Goal: Task Accomplishment & Management: Manage account settings

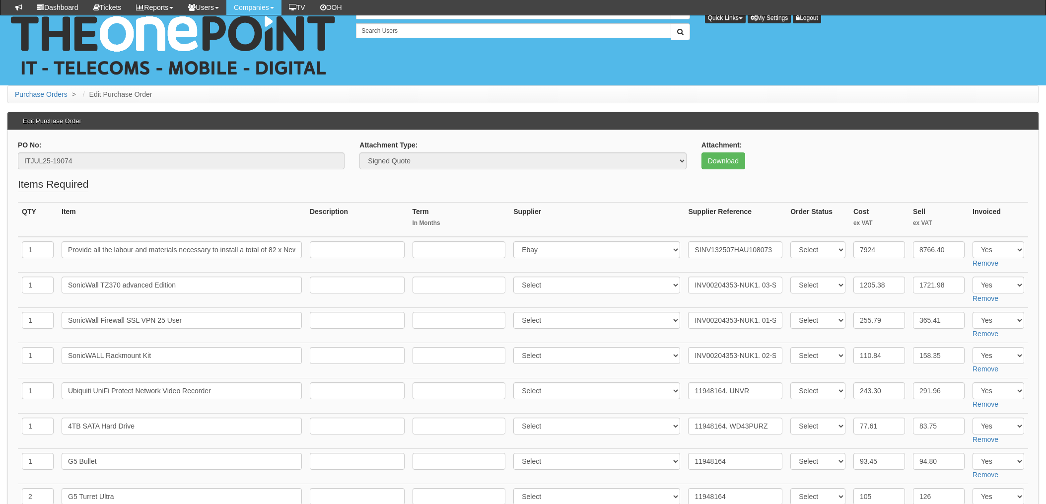
scroll to position [133, 0]
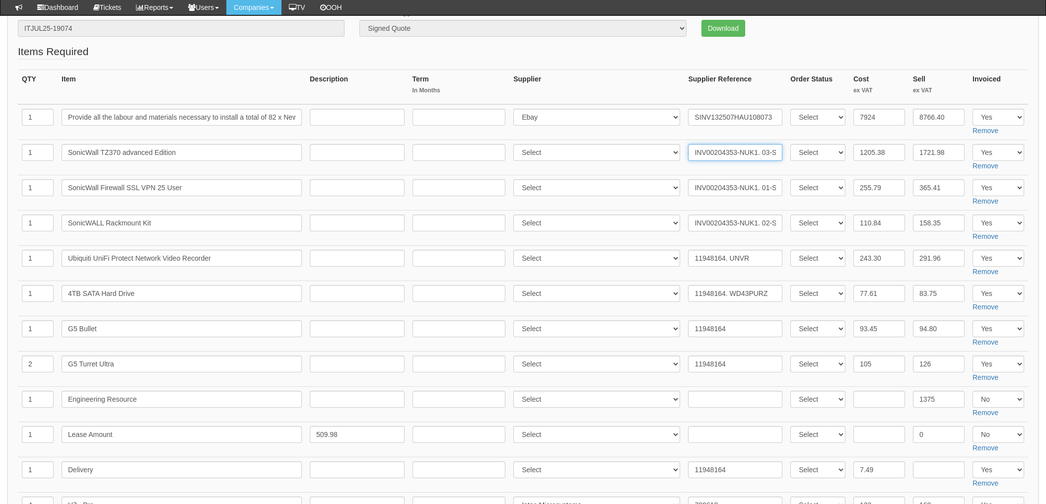
drag, startPoint x: 709, startPoint y: 153, endPoint x: 720, endPoint y: 152, distance: 10.5
click at [709, 153] on input "INV00204353-NUK1. 03-SSC-3004" at bounding box center [735, 152] width 94 height 17
drag, startPoint x: 730, startPoint y: 151, endPoint x: 677, endPoint y: 148, distance: 53.7
click at [677, 148] on tr "1 SonicWall TZ370 advanced Edition Select 123 REG.co.uk 1Password 3 4Gon AA Jon…" at bounding box center [523, 157] width 1010 height 35
drag, startPoint x: 731, startPoint y: 151, endPoint x: 651, endPoint y: 147, distance: 80.5
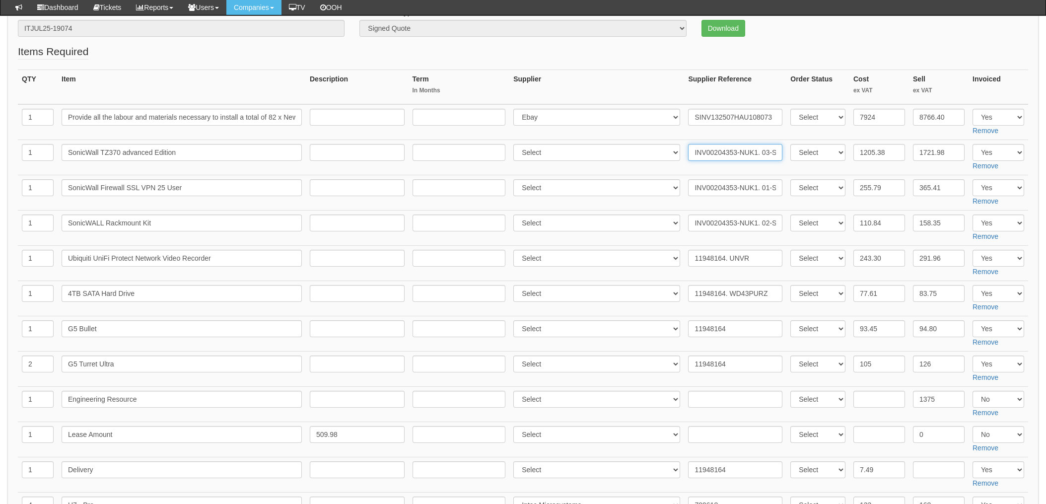
click at [649, 147] on tr "1 SonicWall TZ370 advanced Edition Select 123 REG.co.uk 1Password 3 4Gon AA Jon…" at bounding box center [523, 157] width 1010 height 35
drag, startPoint x: 866, startPoint y: 153, endPoint x: 767, endPoint y: 149, distance: 99.4
click at [781, 149] on tr "1 SonicWall TZ370 advanced Edition Select 123 REG.co.uk 1Password 3 4Gon AA Jon…" at bounding box center [523, 157] width 1010 height 35
type input "1698.77"
click at [881, 190] on input "255.79" at bounding box center [880, 187] width 52 height 17
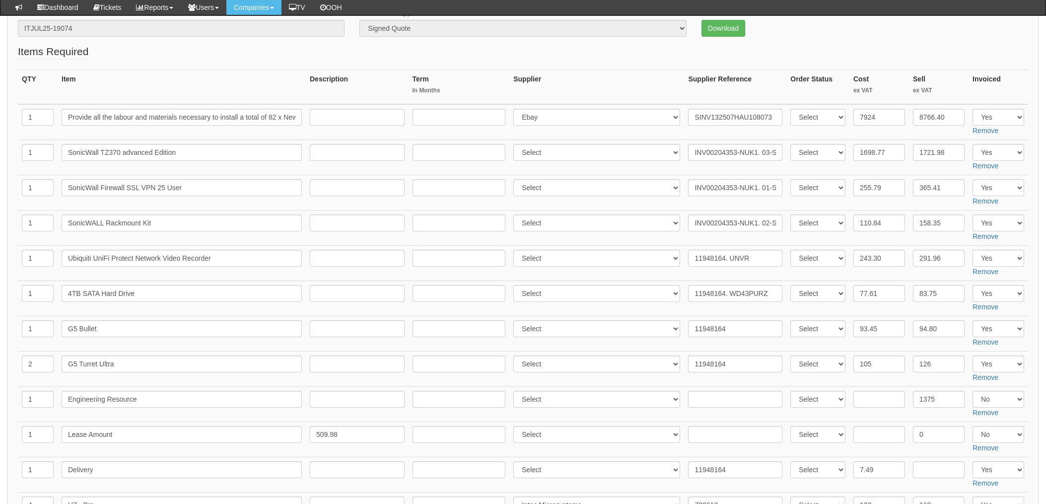
click at [902, 167] on td "1698.77" at bounding box center [880, 157] width 60 height 35
click at [724, 258] on input "11948164. UNVR" at bounding box center [735, 258] width 94 height 17
drag, startPoint x: 720, startPoint y: 258, endPoint x: 671, endPoint y: 259, distance: 48.7
click at [671, 259] on tr "1 Ubiquiti UniFi Protect Network Video Recorder Select 123 REG.co.uk 1Password …" at bounding box center [523, 263] width 1010 height 35
click at [519, 418] on td "Select 123 REG.co.uk 1Password 3 4Gon AA Jones Electric Ltd Abzorb Access Group…" at bounding box center [596, 404] width 175 height 35
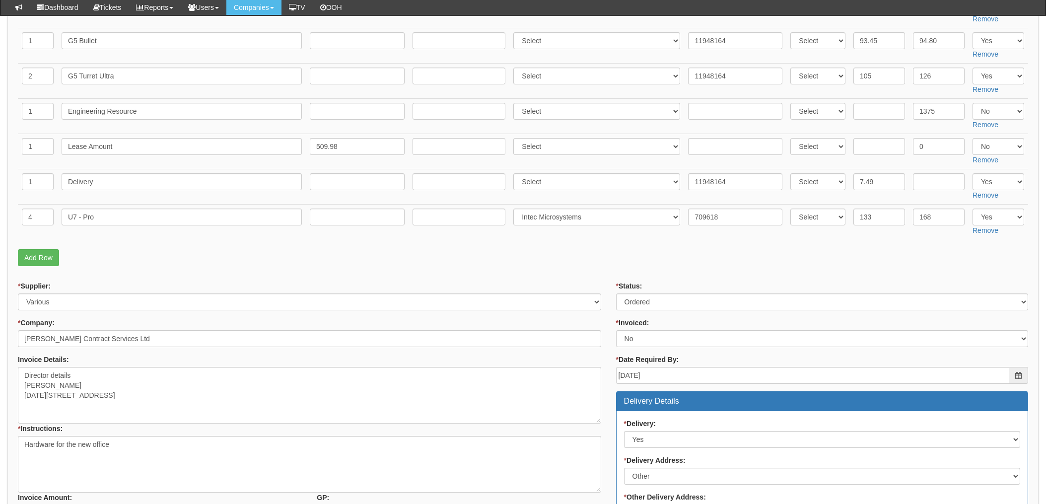
scroll to position [397, 0]
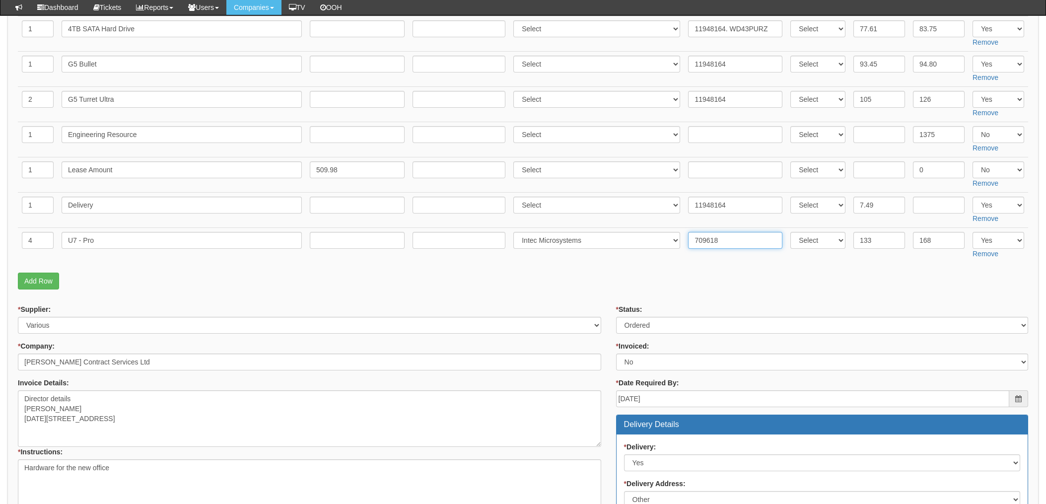
click at [713, 243] on input "709618" at bounding box center [735, 240] width 94 height 17
drag, startPoint x: 723, startPoint y: 240, endPoint x: 642, endPoint y: 240, distance: 81.9
click at [642, 240] on tr "4 U7 - Pro Select 123 REG.co.uk 1Password 3 4Gon AA Jones Electric Ltd Abzorb A…" at bounding box center [523, 245] width 1010 height 35
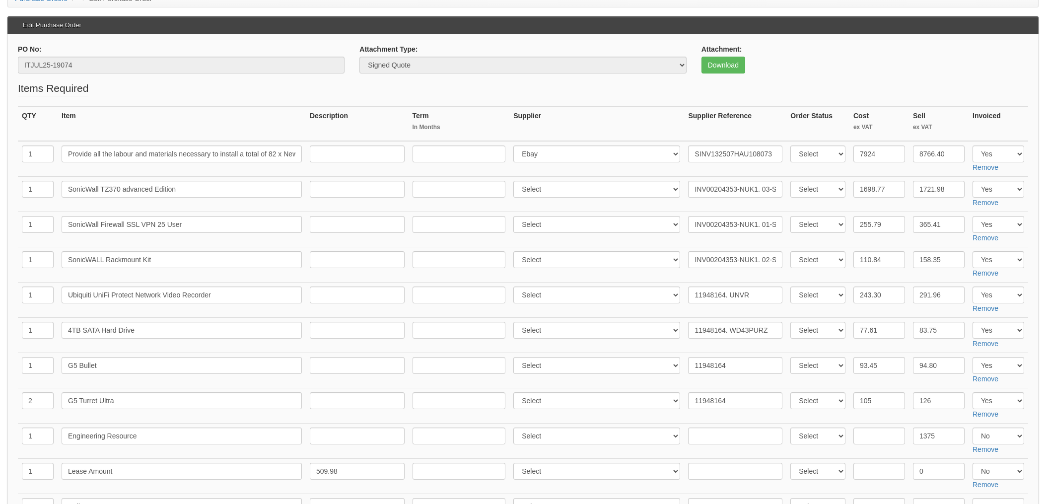
scroll to position [0, 0]
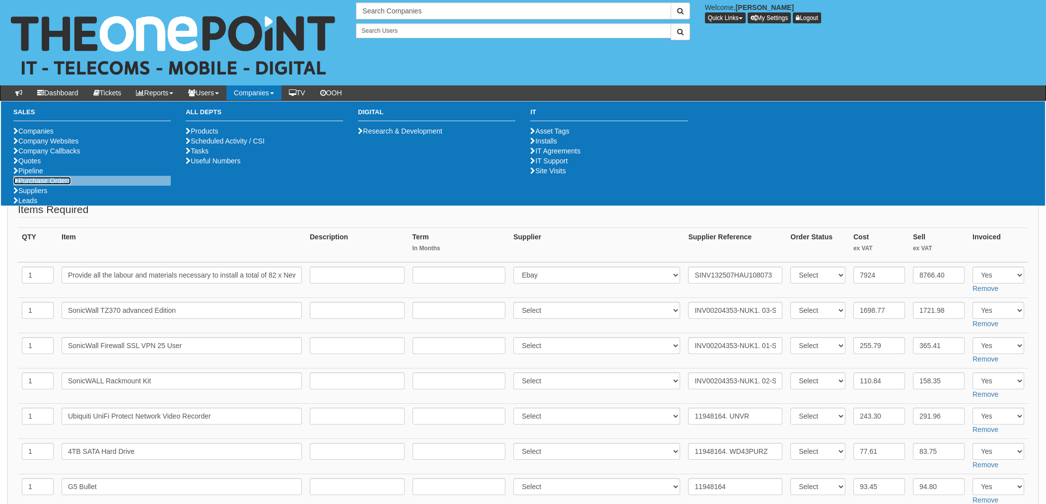
click at [43, 185] on link "Purchase Orders" at bounding box center [42, 181] width 58 height 8
click at [41, 185] on link "Purchase Orders" at bounding box center [42, 181] width 58 height 8
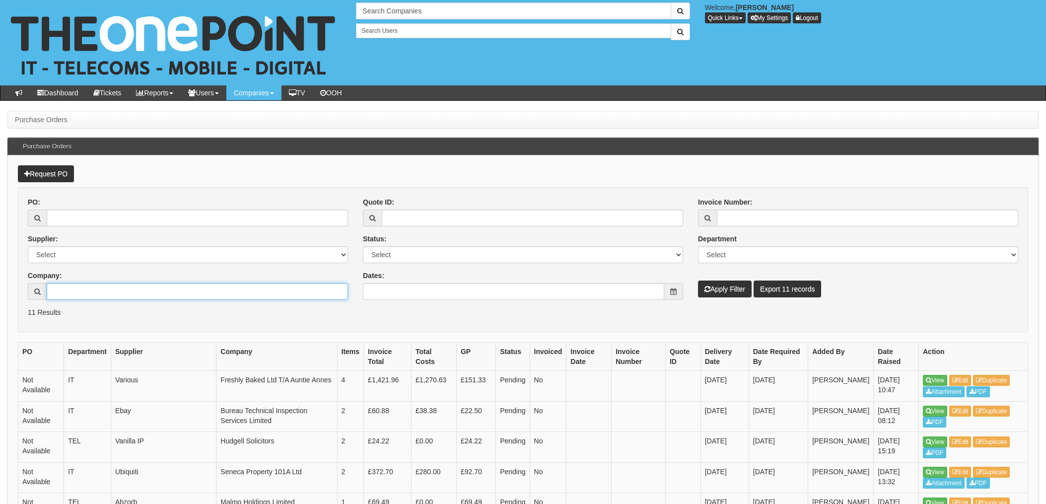
click at [105, 294] on input "Company:" at bounding box center [197, 291] width 301 height 17
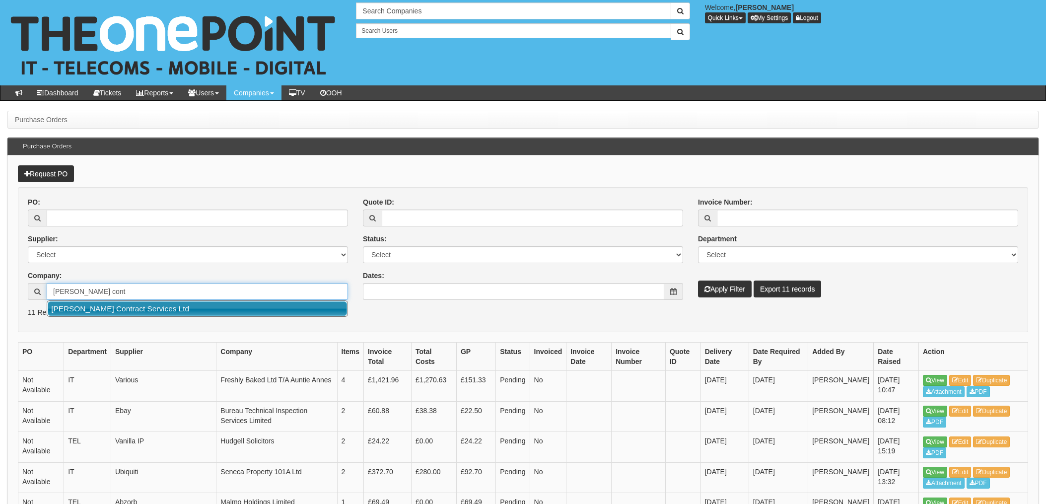
click at [158, 310] on link "[PERSON_NAME] Contract Services Ltd" at bounding box center [197, 308] width 299 height 14
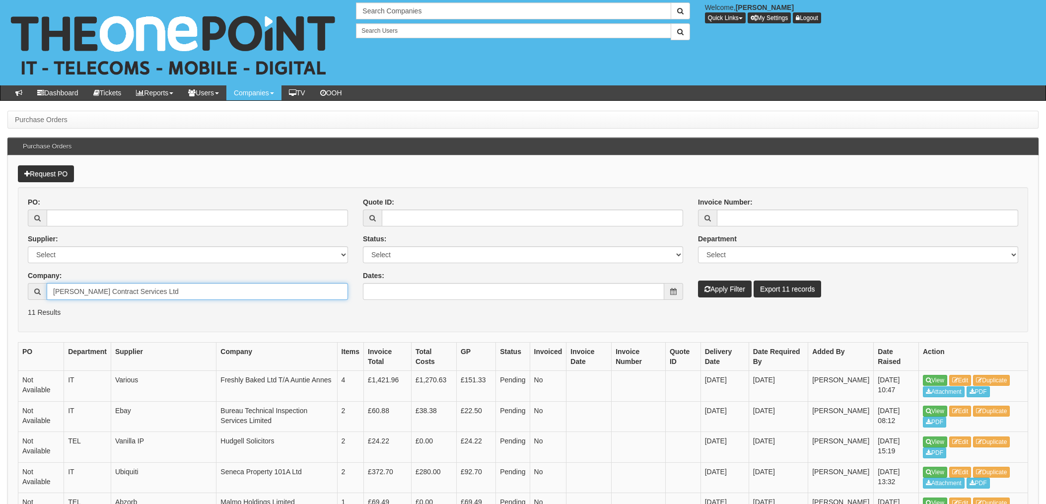
type input "[PERSON_NAME] Contract Services Ltd"
click at [722, 290] on button "Apply Filter" at bounding box center [725, 289] width 54 height 17
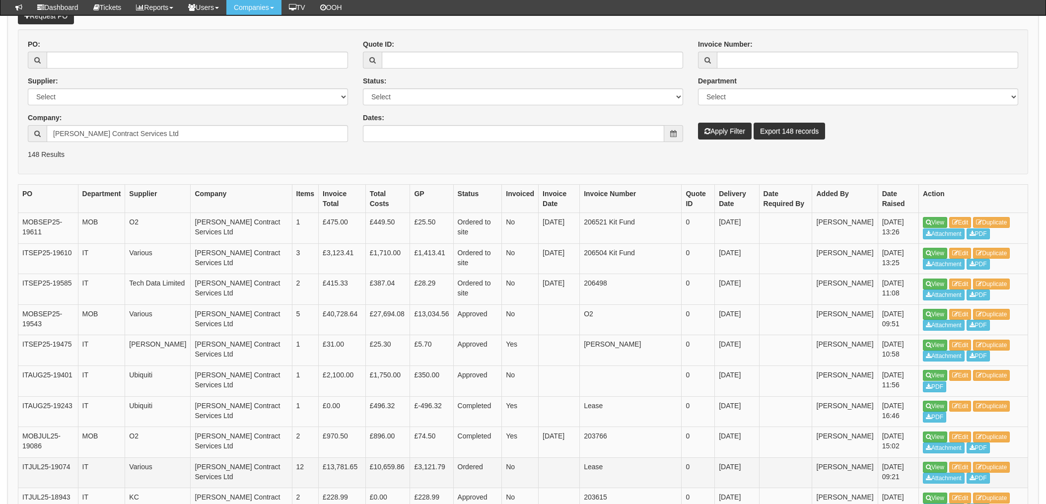
scroll to position [198, 0]
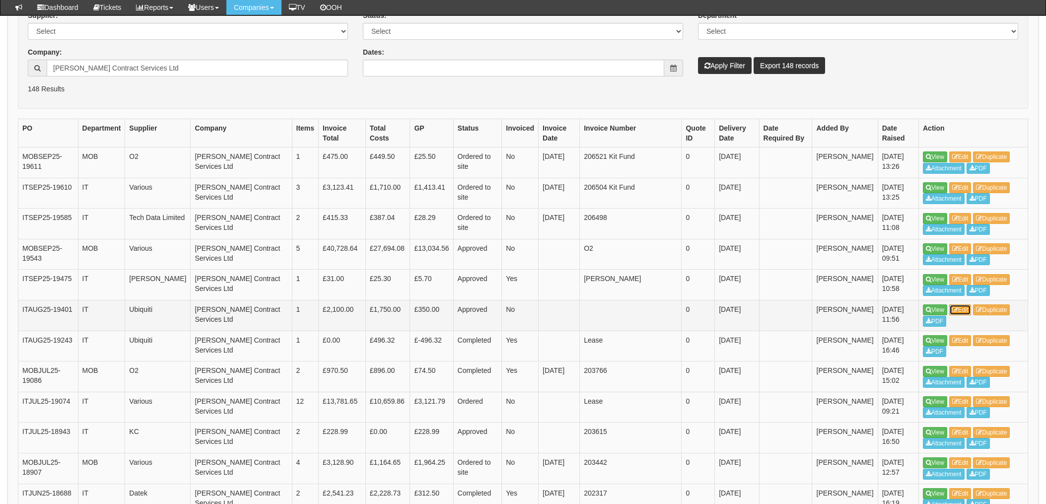
click at [969, 309] on link "Edit" at bounding box center [960, 309] width 22 height 11
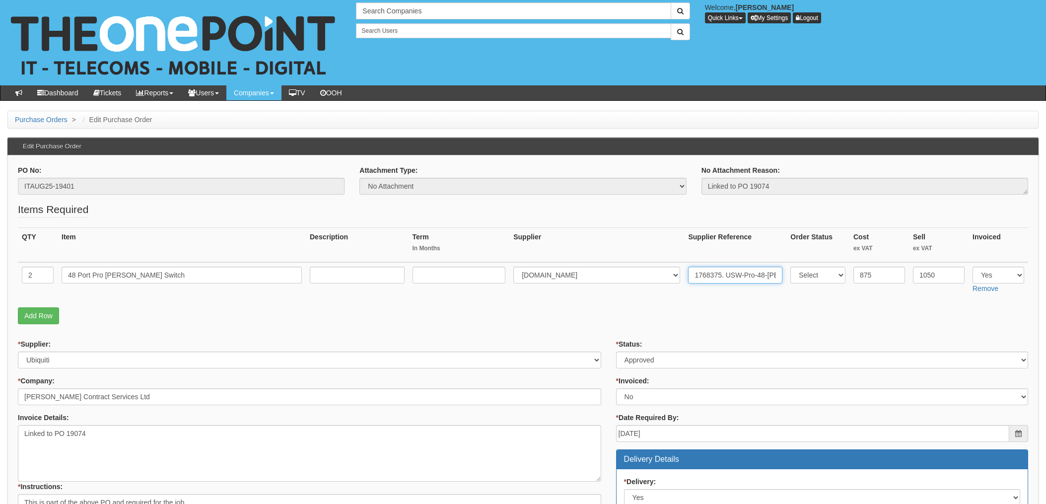
click at [718, 273] on input "1768375. USW-Pro-48-PoE (600W)" at bounding box center [735, 275] width 94 height 17
drag, startPoint x: 717, startPoint y: 274, endPoint x: 664, endPoint y: 274, distance: 52.6
click at [664, 274] on tr "2 48 Port Pro PoE Switch Select 123 REG.co.uk 1Password 3 4Gon AA Jones Electri…" at bounding box center [523, 279] width 1010 height 35
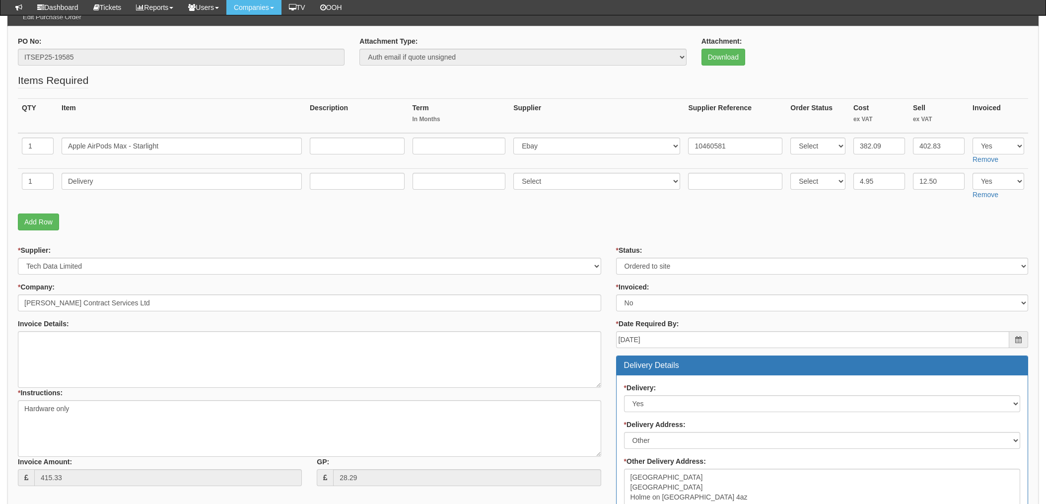
scroll to position [37, 0]
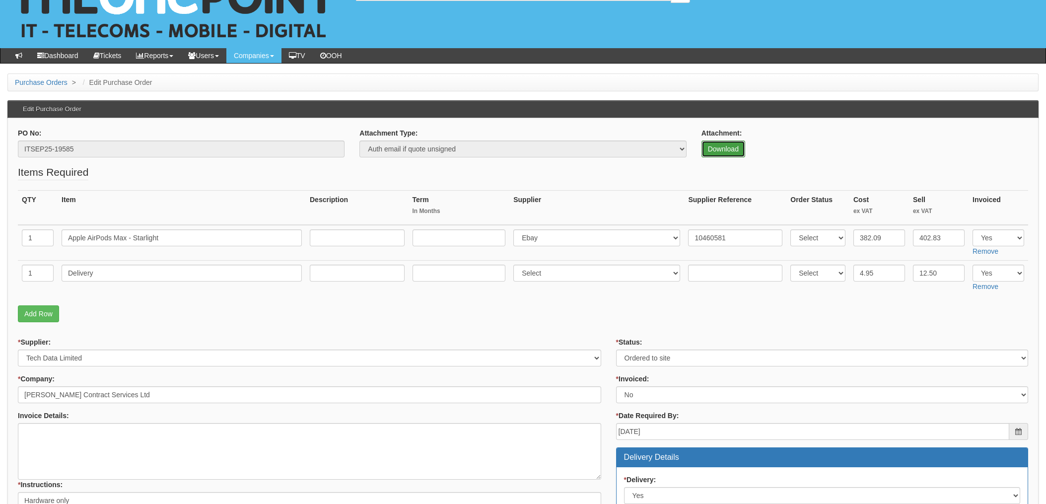
click at [723, 148] on link "Download" at bounding box center [724, 149] width 44 height 17
drag, startPoint x: 606, startPoint y: 35, endPoint x: 632, endPoint y: 136, distance: 104.2
click at [606, 35] on div "Search Companies Welcome, [PERSON_NAME] Quick Links Add Appointment Appointment…" at bounding box center [523, 5] width 1061 height 85
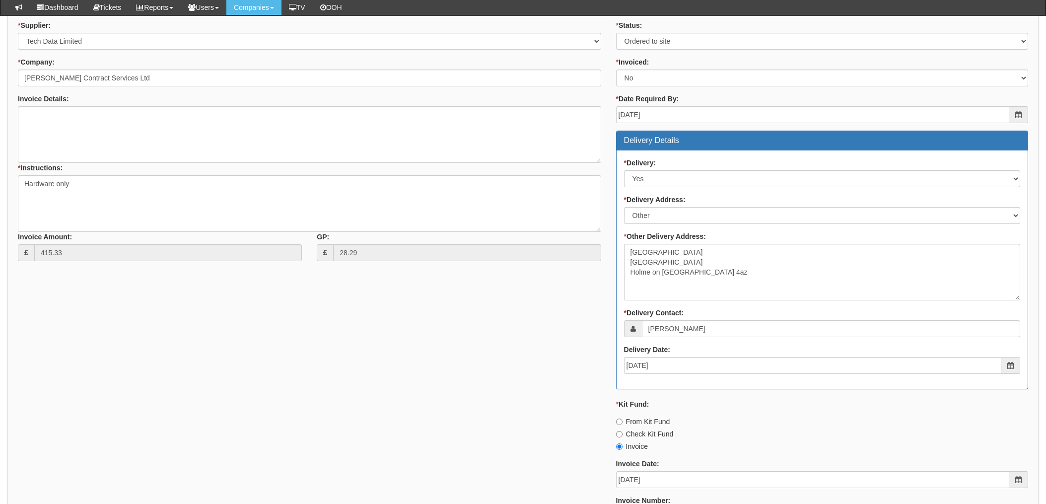
scroll to position [434, 0]
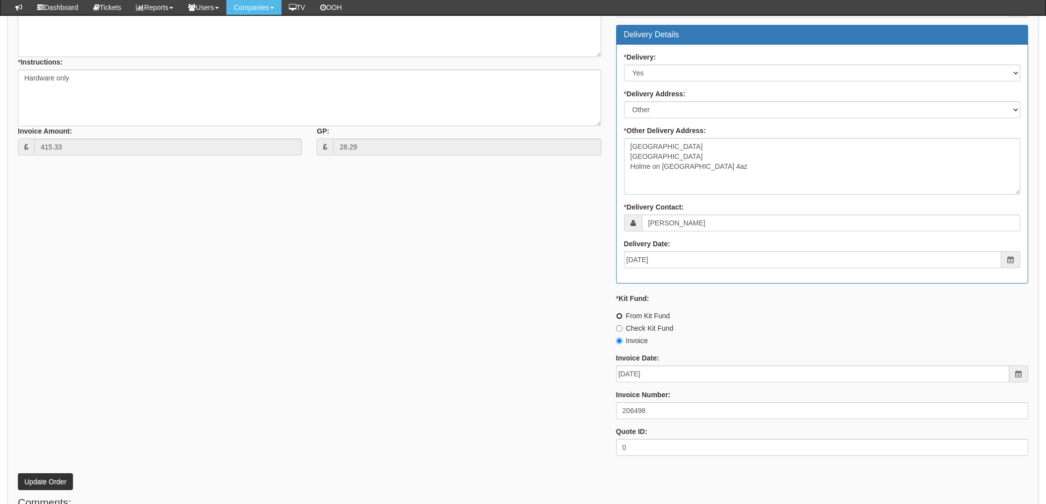
click at [618, 317] on input "From Kit Fund" at bounding box center [619, 316] width 6 height 6
radio input "true"
click at [440, 318] on div "* Supplier: Select 123 REG.co.uk 1Password 3 4Gon AA Jones Electric Ltd Abzorb …" at bounding box center [522, 189] width 1025 height 549
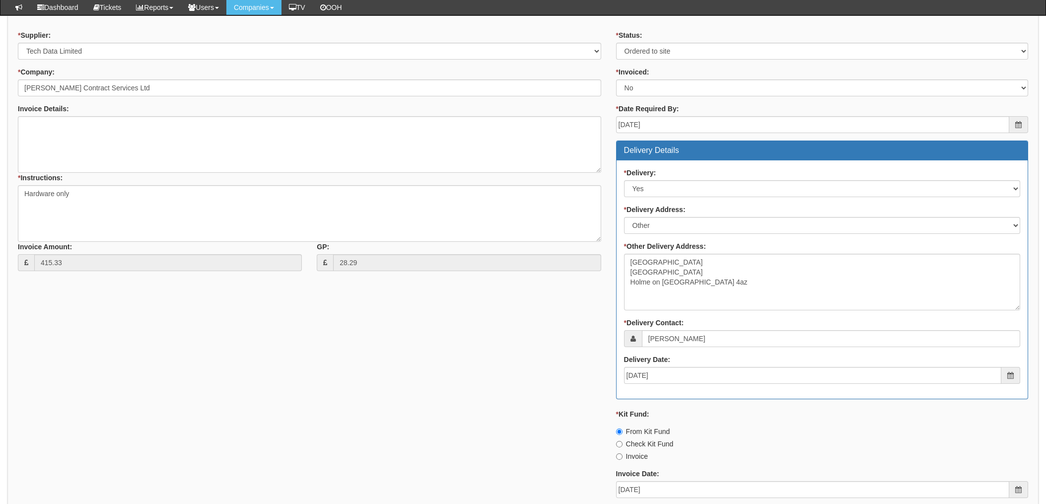
scroll to position [302, 0]
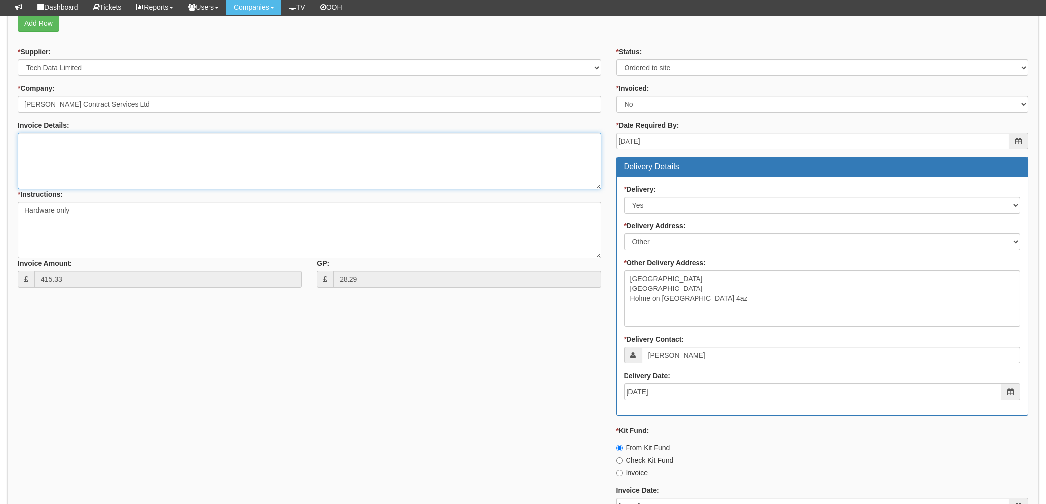
click at [104, 138] on textarea "Invoice Details:" at bounding box center [309, 161] width 583 height 57
type textarea "Deducted from kit fund as per ticket 435674"
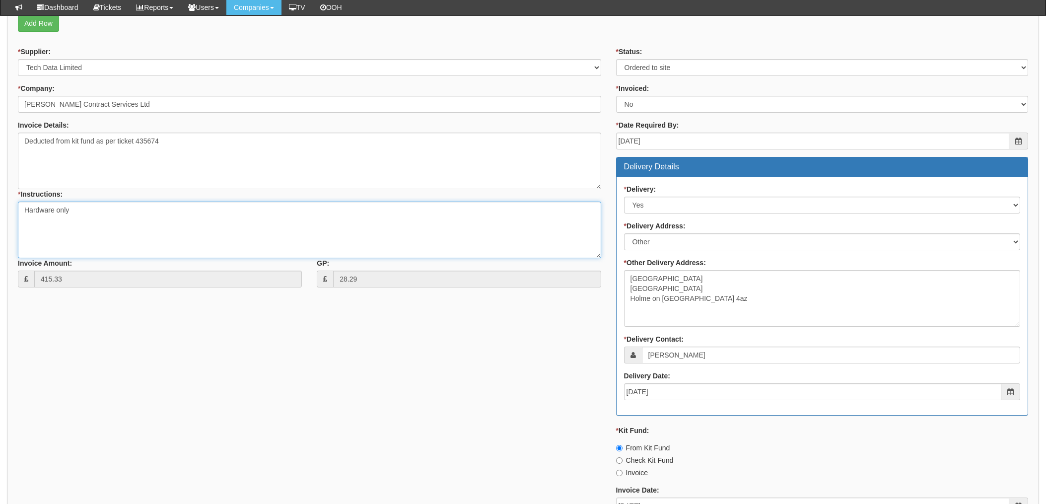
click at [232, 233] on textarea "Hardware only" at bounding box center [309, 230] width 583 height 57
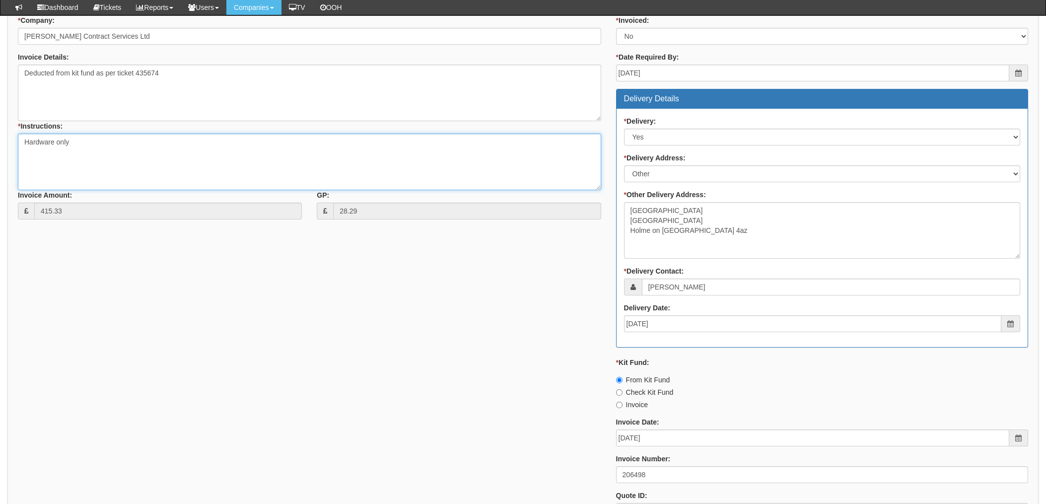
scroll to position [434, 0]
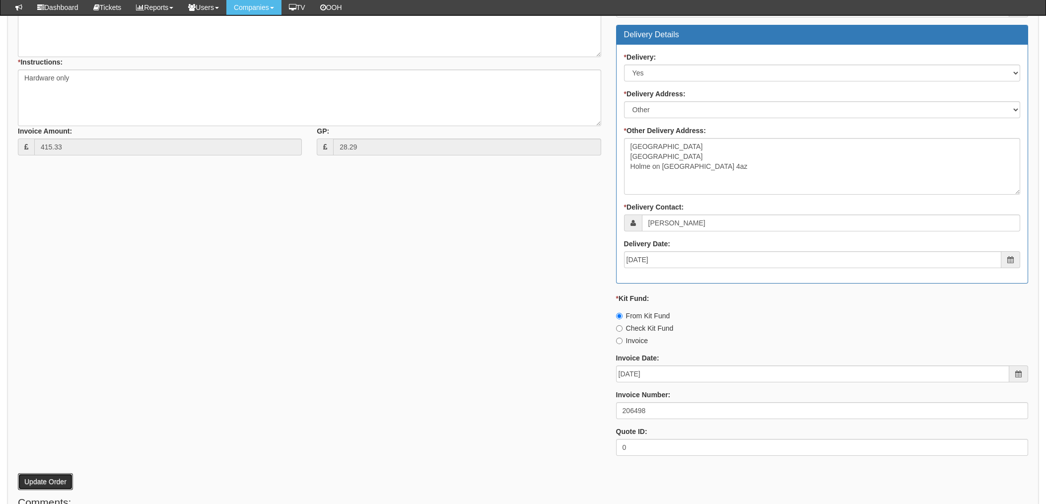
click at [56, 480] on button "Update Order" at bounding box center [45, 481] width 55 height 17
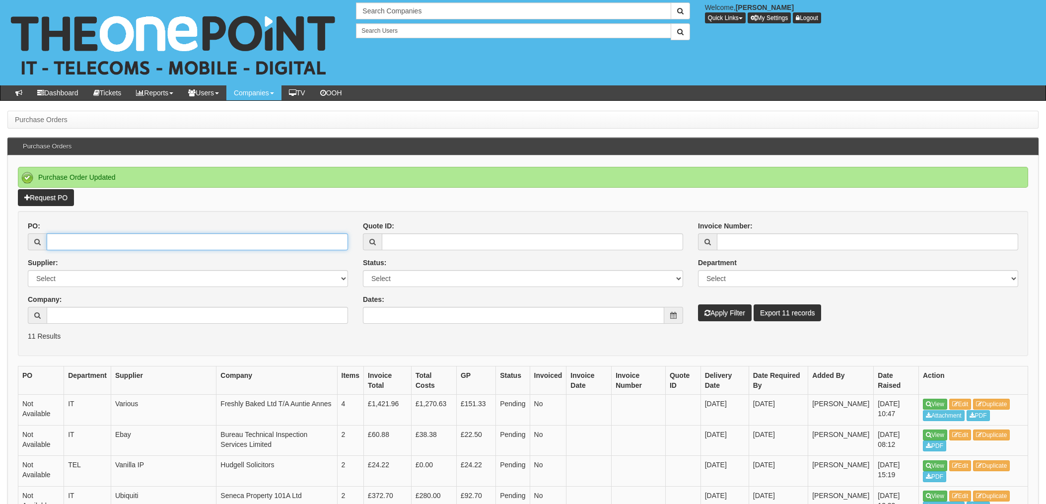
click at [120, 246] on input "PO:" at bounding box center [197, 241] width 301 height 17
click at [80, 243] on input "PO:" at bounding box center [197, 241] width 301 height 17
type input "19585"
click at [698, 304] on button "Apply Filter" at bounding box center [725, 312] width 54 height 17
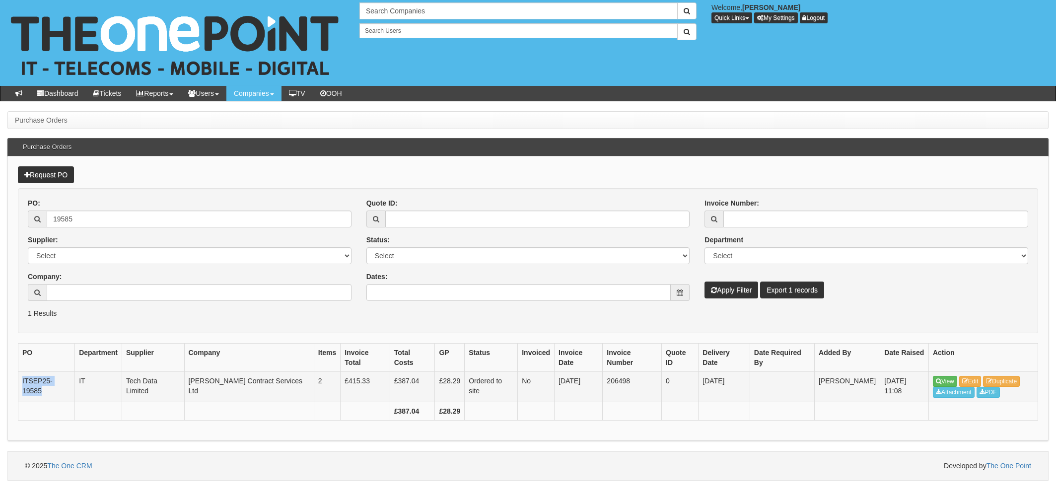
drag, startPoint x: 41, startPoint y: 388, endPoint x: 22, endPoint y: 383, distance: 19.5
click at [22, 383] on td "ITSEP25-19585" at bounding box center [46, 386] width 57 height 31
drag, startPoint x: 22, startPoint y: 383, endPoint x: 28, endPoint y: 383, distance: 6.0
click at [22, 383] on td "ITSEP25-19585" at bounding box center [46, 386] width 57 height 31
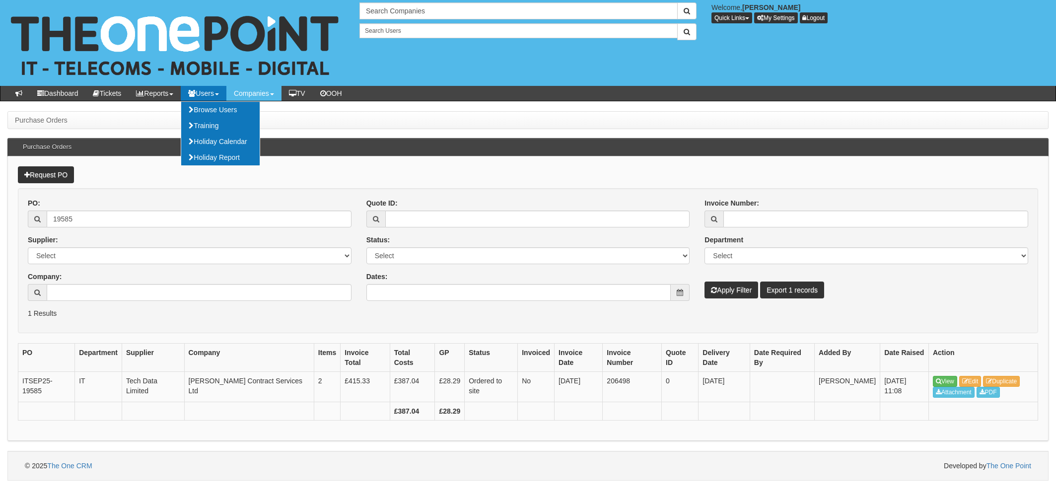
click at [348, 314] on p "1 Results" at bounding box center [528, 313] width 1001 height 10
